Goal: Task Accomplishment & Management: Use online tool/utility

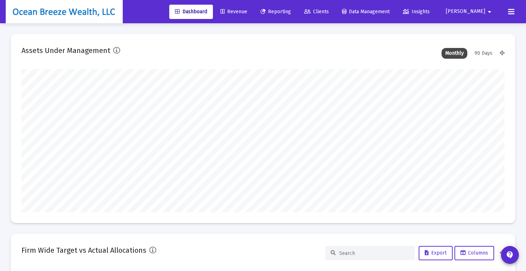
type input "[DATE]"
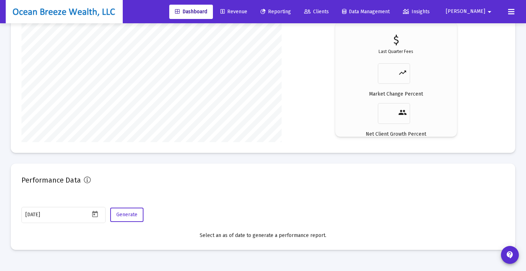
scroll to position [143, 225]
click at [131, 215] on span "Generate" at bounding box center [126, 214] width 21 height 6
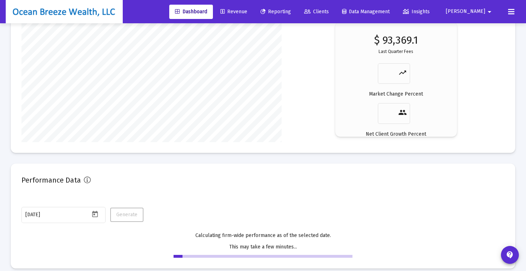
scroll to position [1154, 0]
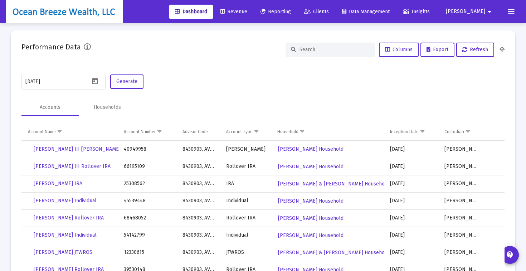
scroll to position [1263, 0]
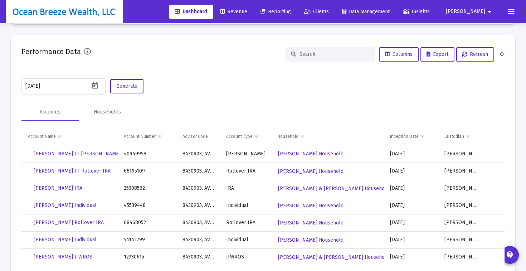
click at [310, 54] on input at bounding box center [334, 54] width 70 height 6
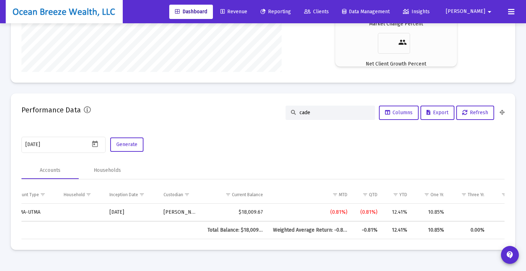
scroll to position [0, 210]
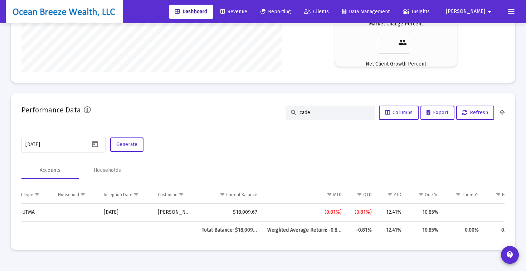
click at [315, 107] on div "cade" at bounding box center [329, 113] width 89 height 14
click at [315, 108] on div "cade" at bounding box center [329, 113] width 89 height 14
click at [310, 112] on input "cade" at bounding box center [334, 112] width 70 height 6
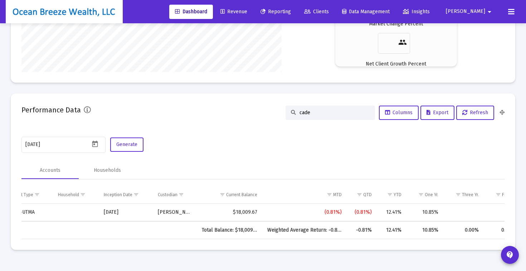
click at [310, 112] on input "cade" at bounding box center [334, 112] width 70 height 6
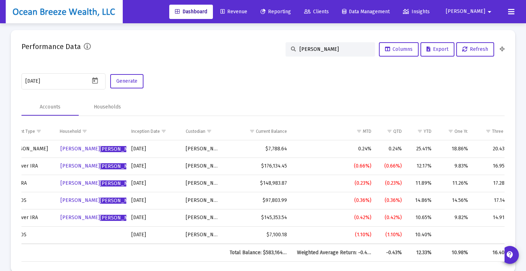
scroll to position [1270, 0]
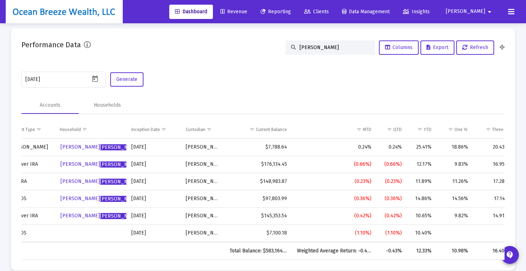
type input "[PERSON_NAME]"
